Goal: Task Accomplishment & Management: Use online tool/utility

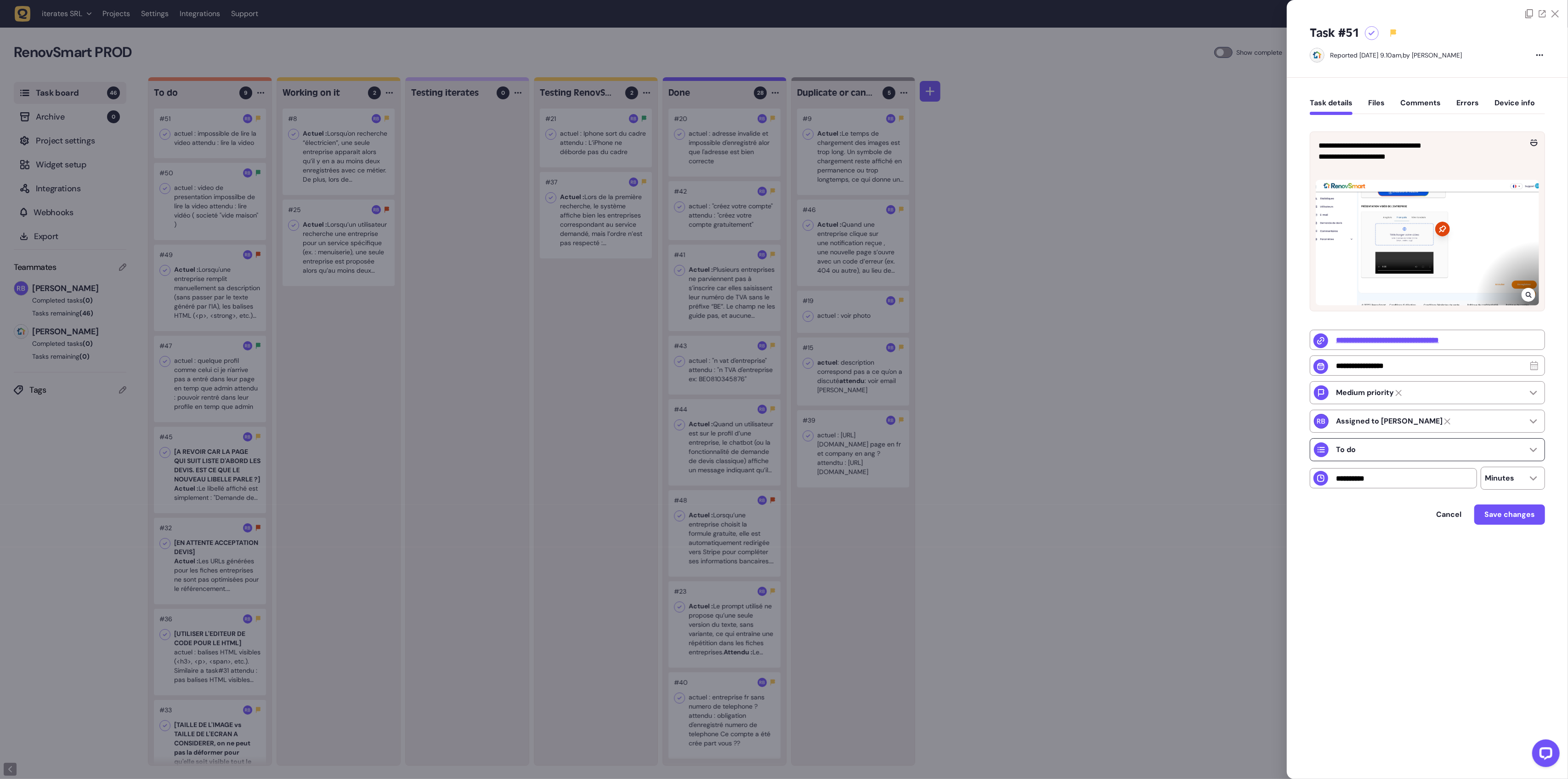
click at [1450, 455] on div "To do" at bounding box center [1427, 449] width 235 height 23
click at [1417, 501] on li "Working on it" at bounding box center [1427, 495] width 234 height 20
click at [1522, 516] on span "Save changes" at bounding box center [1510, 514] width 51 height 10
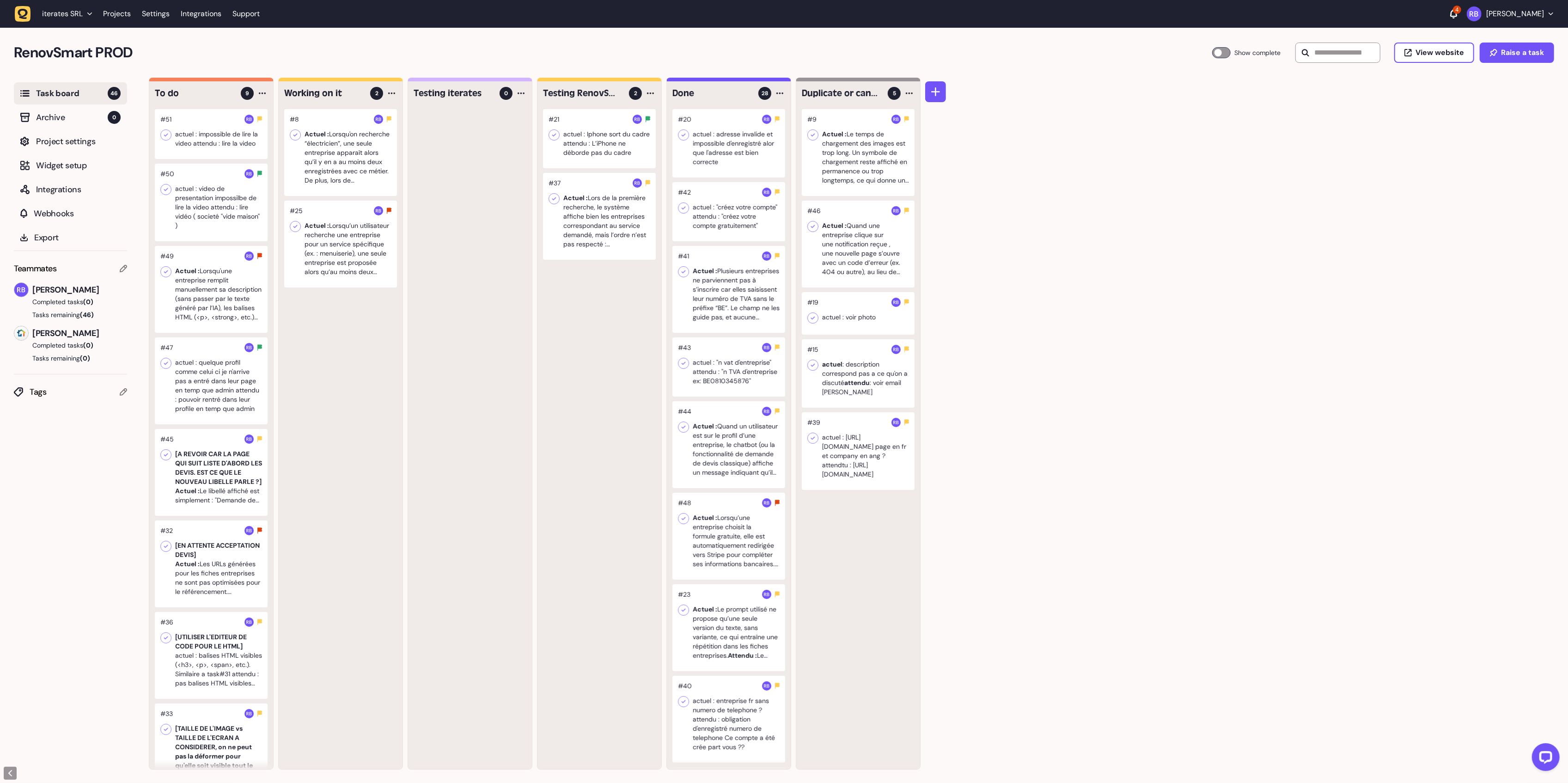
scroll to position [1, 0]
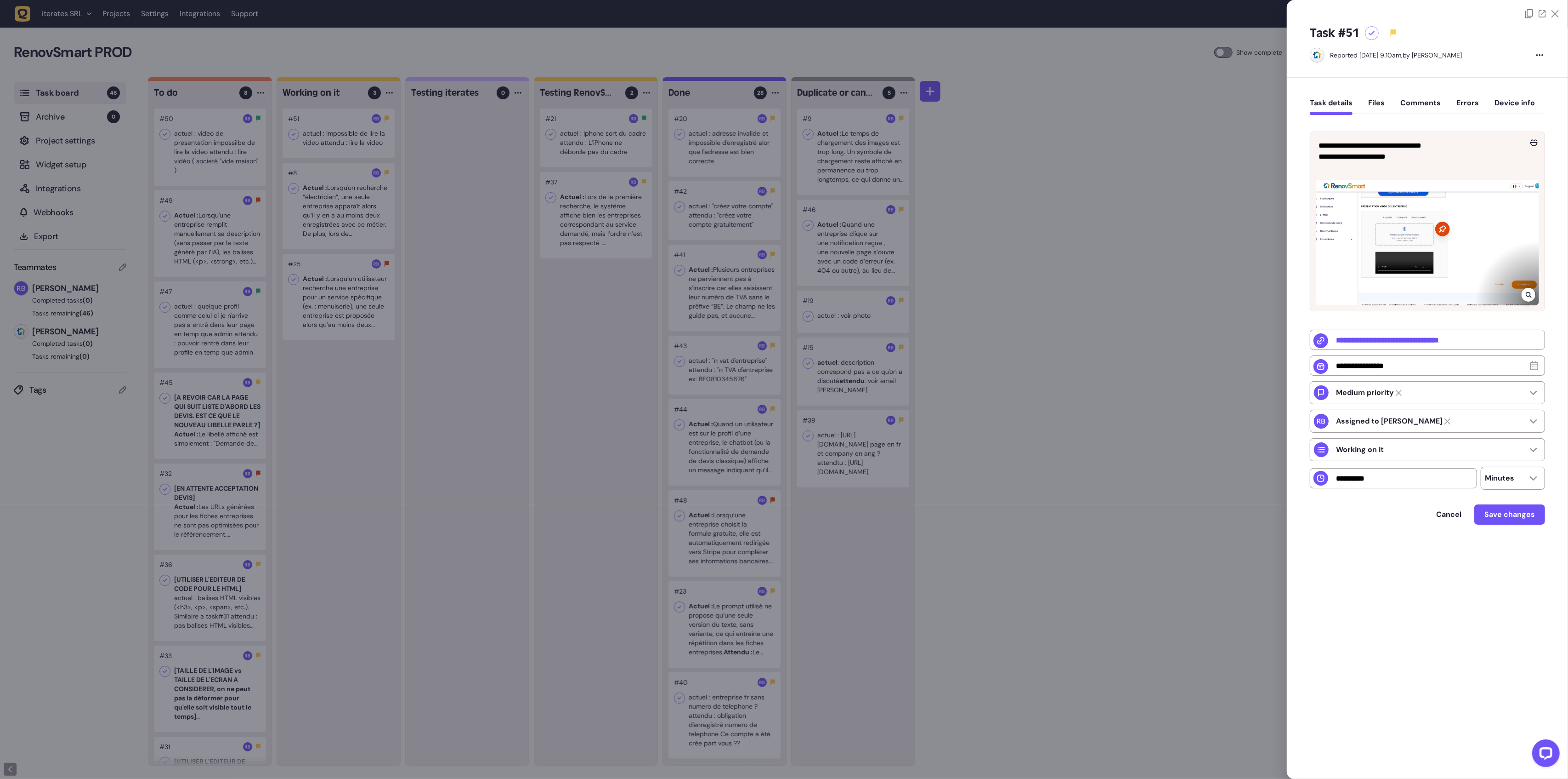
click at [1555, 15] on icon at bounding box center [1555, 14] width 7 height 7
